Goal: Information Seeking & Learning: Learn about a topic

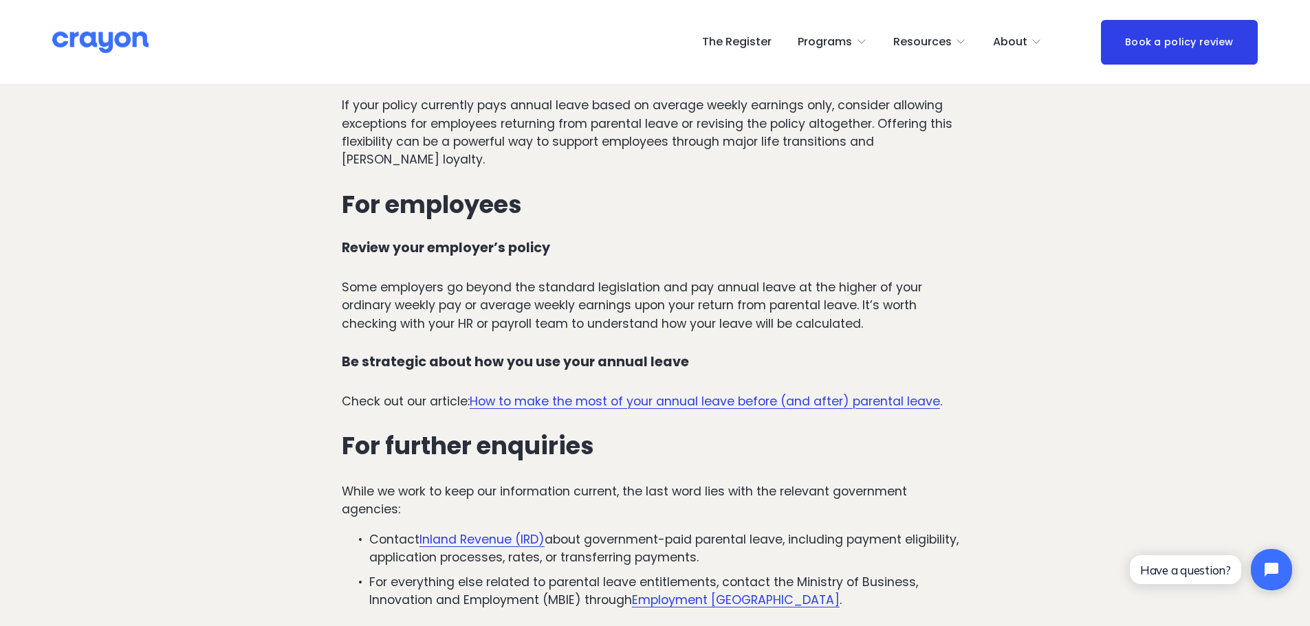
scroll to position [4470, 0]
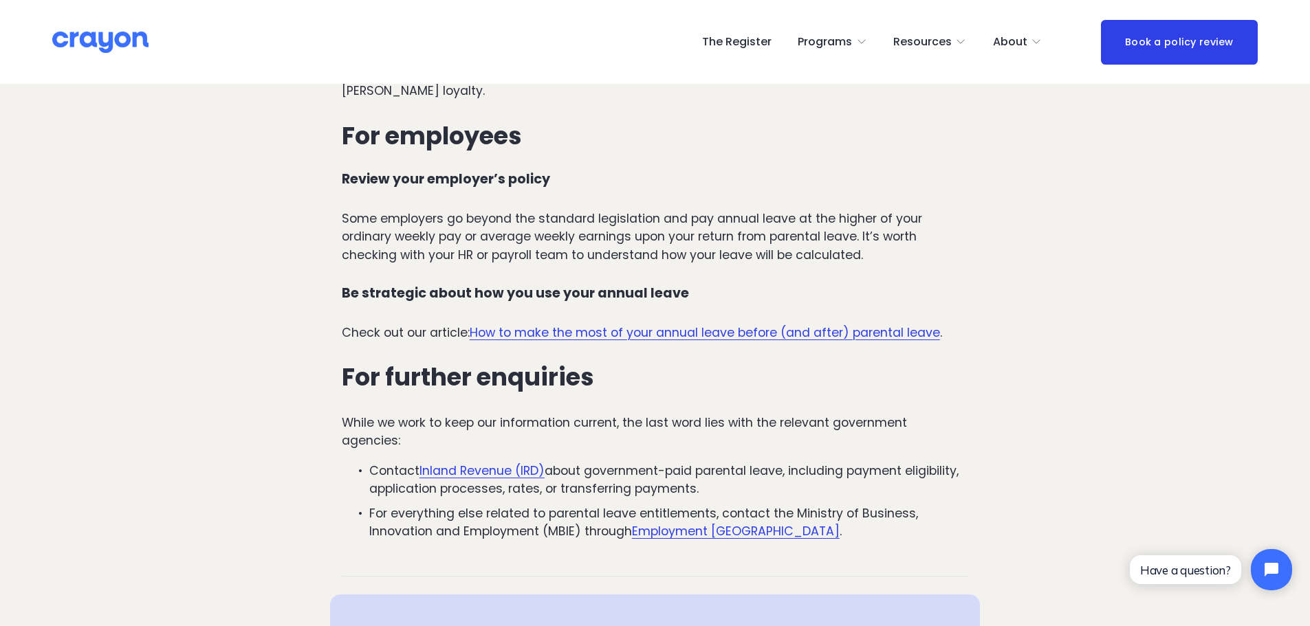
click at [715, 325] on link "How to make the most of your annual leave before (and after) parental leave" at bounding box center [705, 333] width 470 height 17
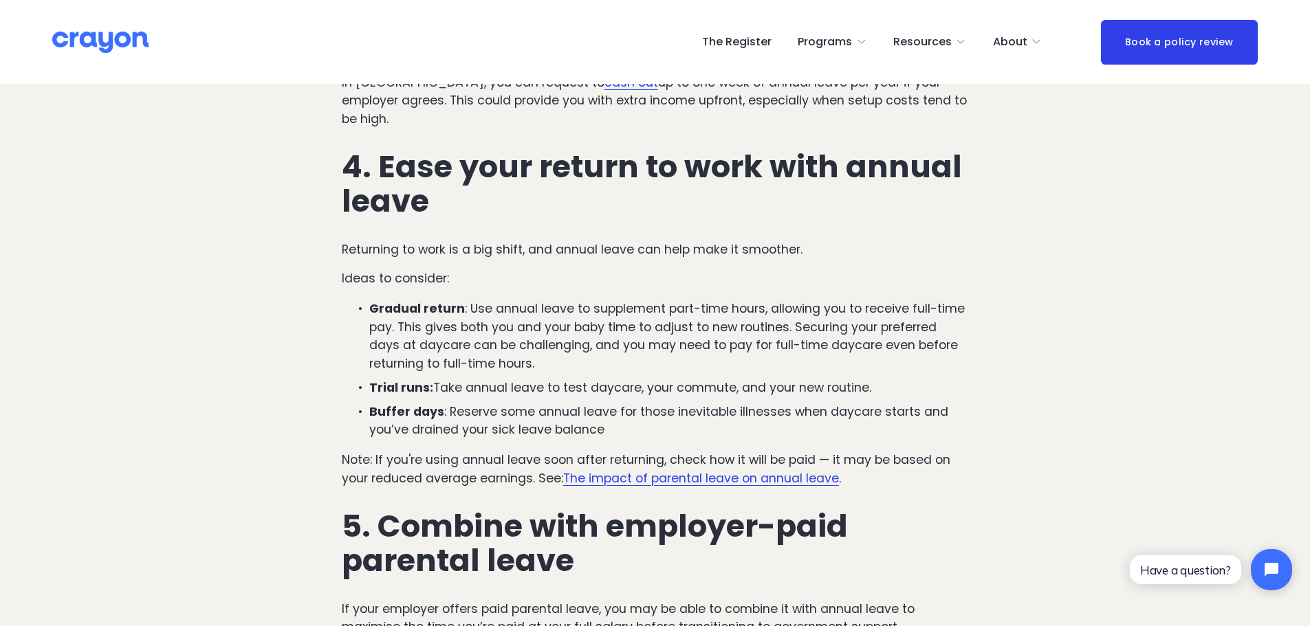
scroll to position [1719, 0]
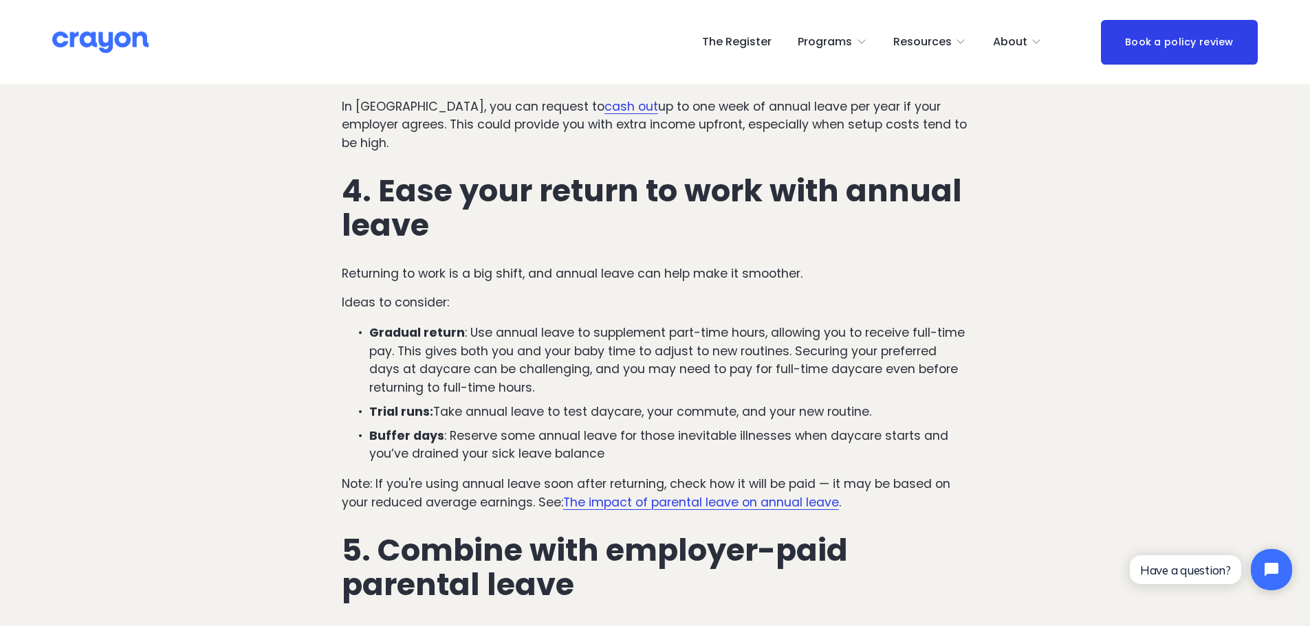
click at [713, 494] on link "The impact of parental leave on annual leave" at bounding box center [701, 502] width 276 height 17
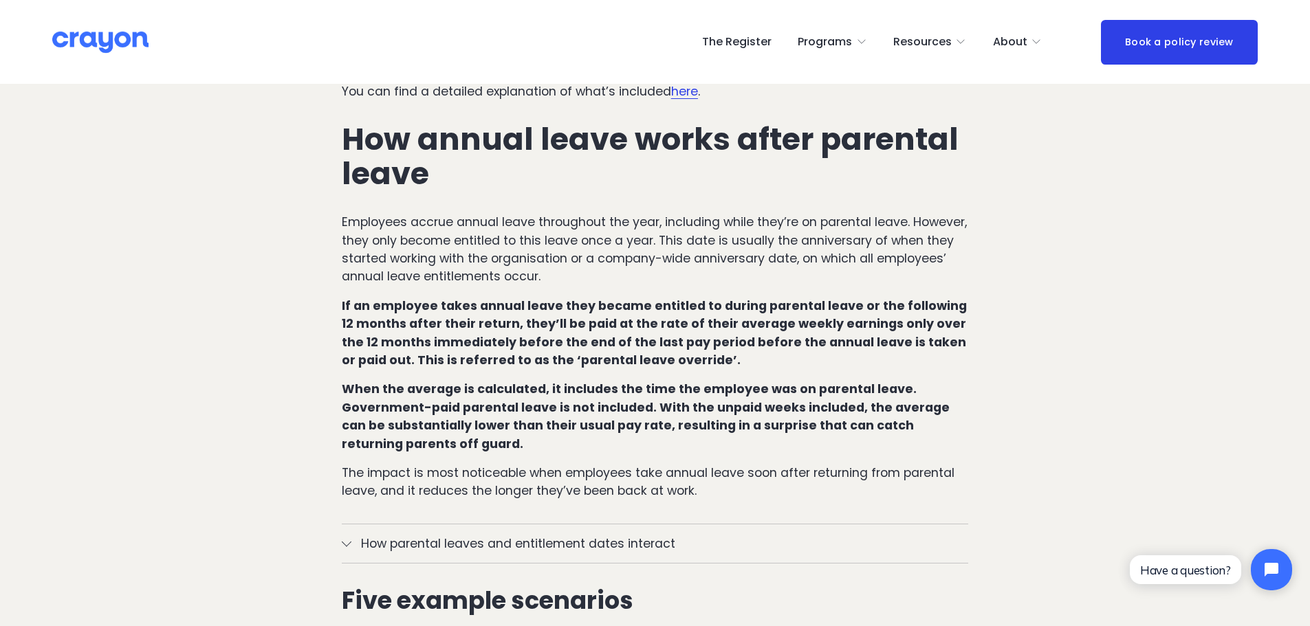
scroll to position [825, 0]
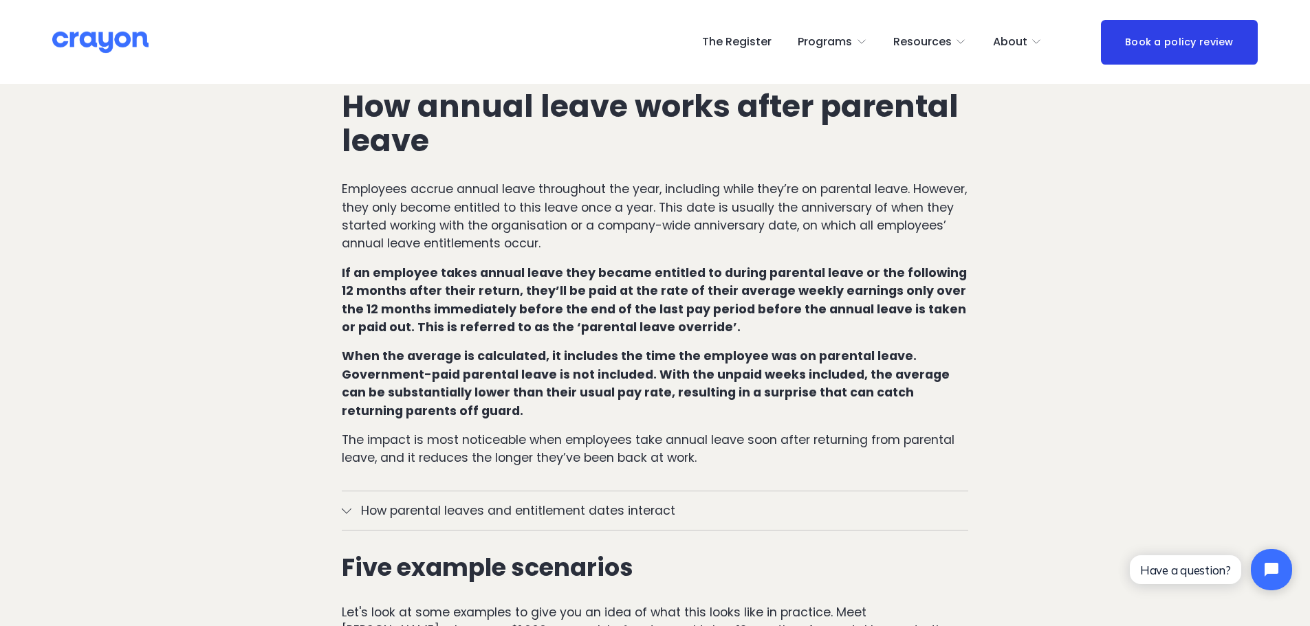
click at [545, 502] on span "How parental leaves and entitlement dates interact" at bounding box center [659, 511] width 617 height 18
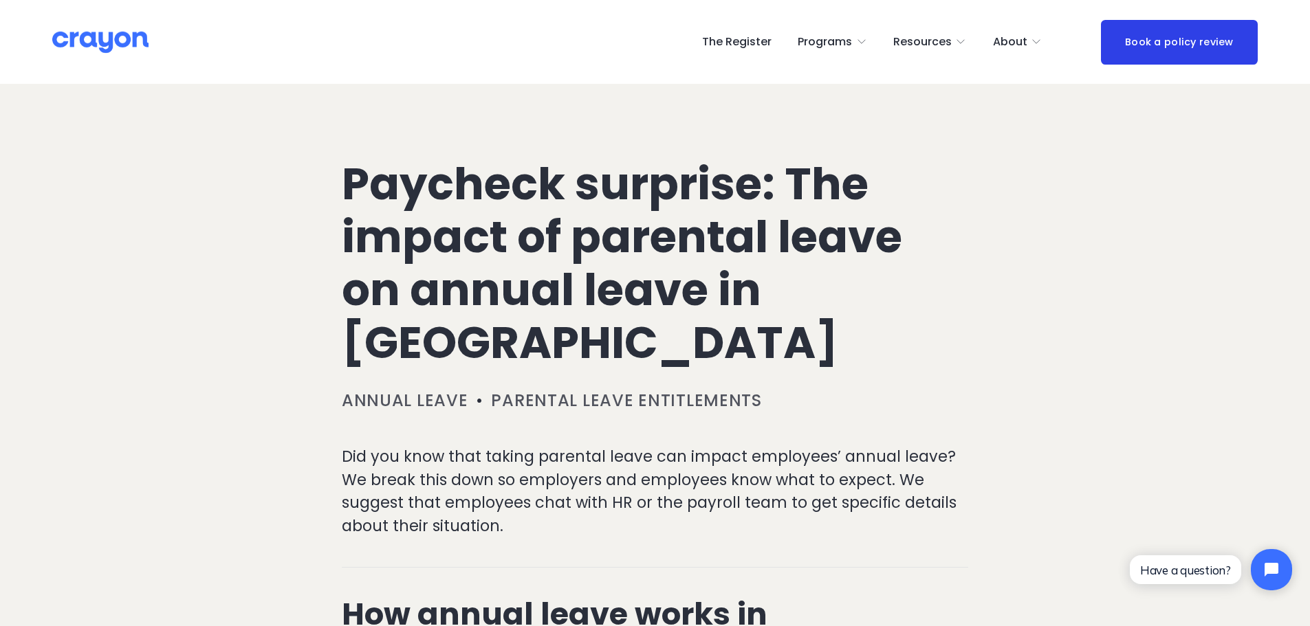
scroll to position [0, 0]
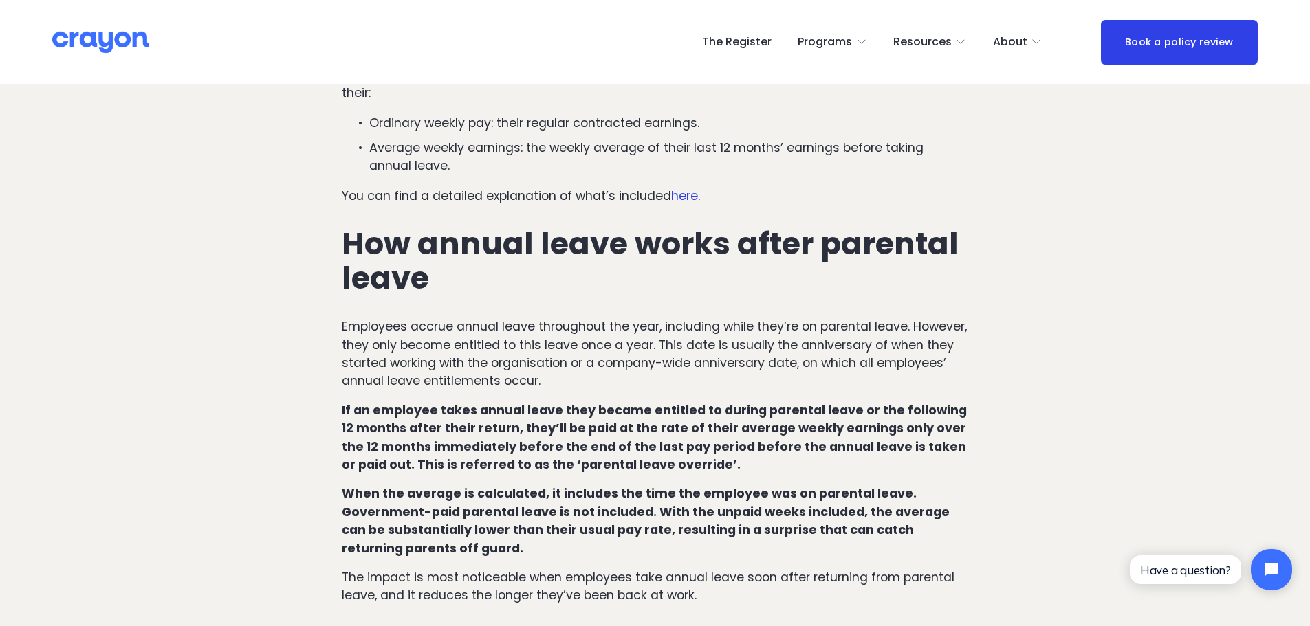
scroll to position [756, 0]
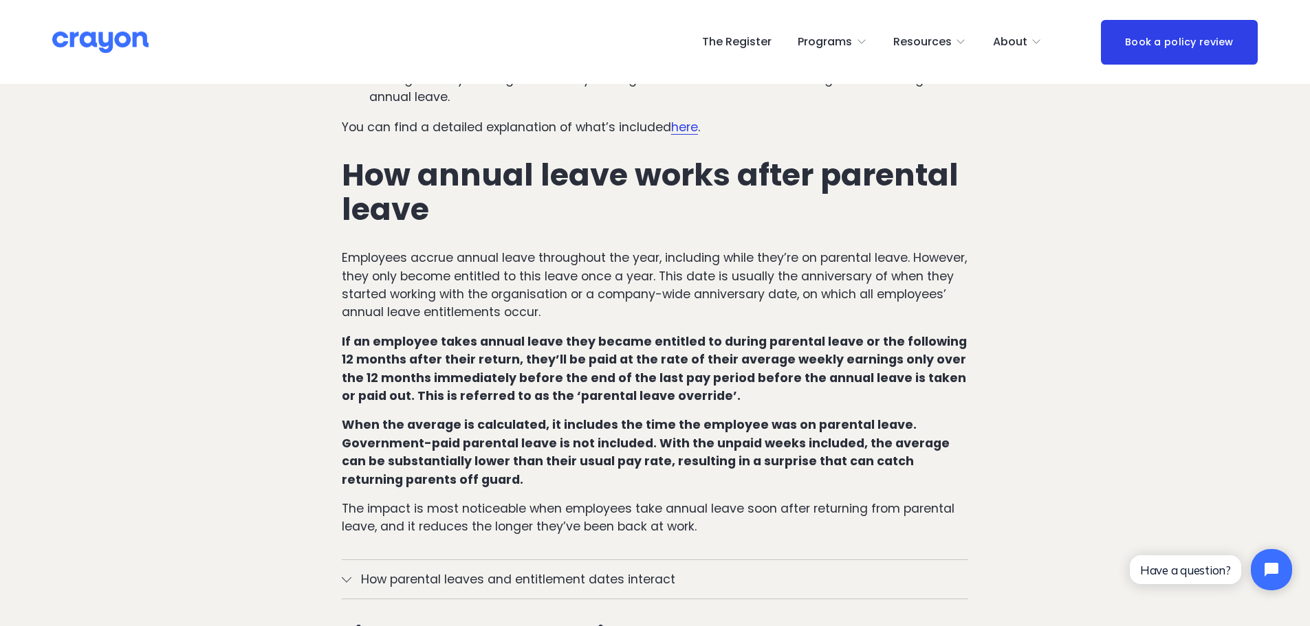
click at [534, 571] on span "How parental leaves and entitlement dates interact" at bounding box center [659, 580] width 617 height 18
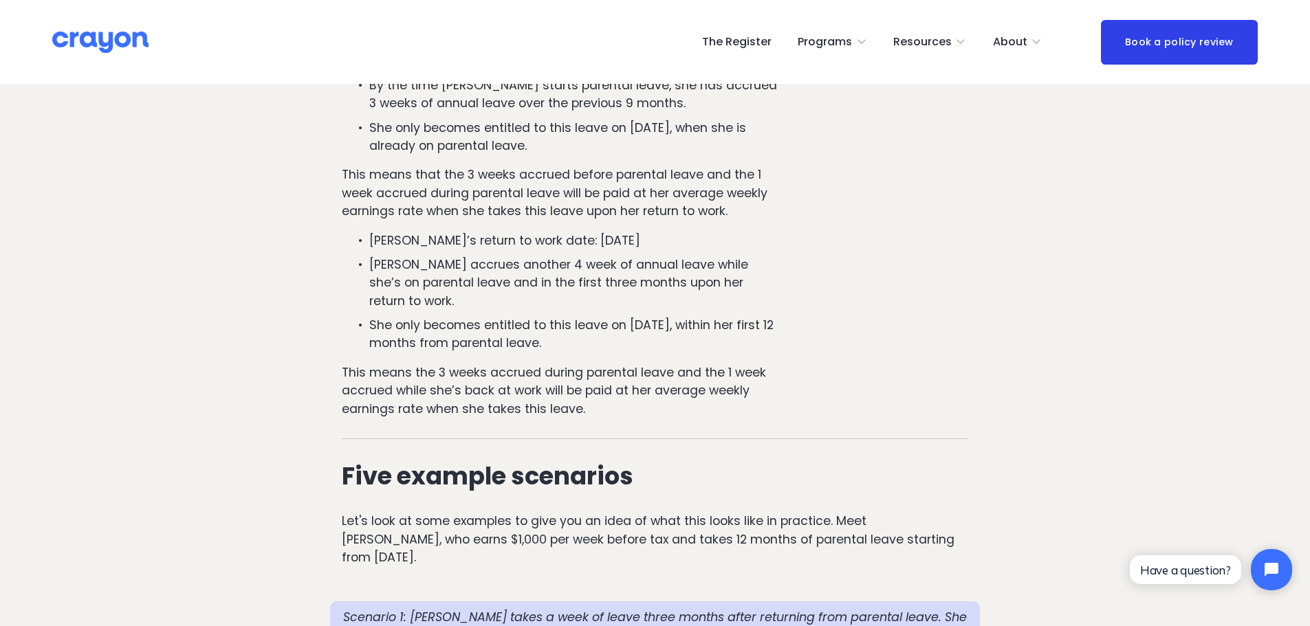
scroll to position [1375, 0]
